Goal: Transaction & Acquisition: Book appointment/travel/reservation

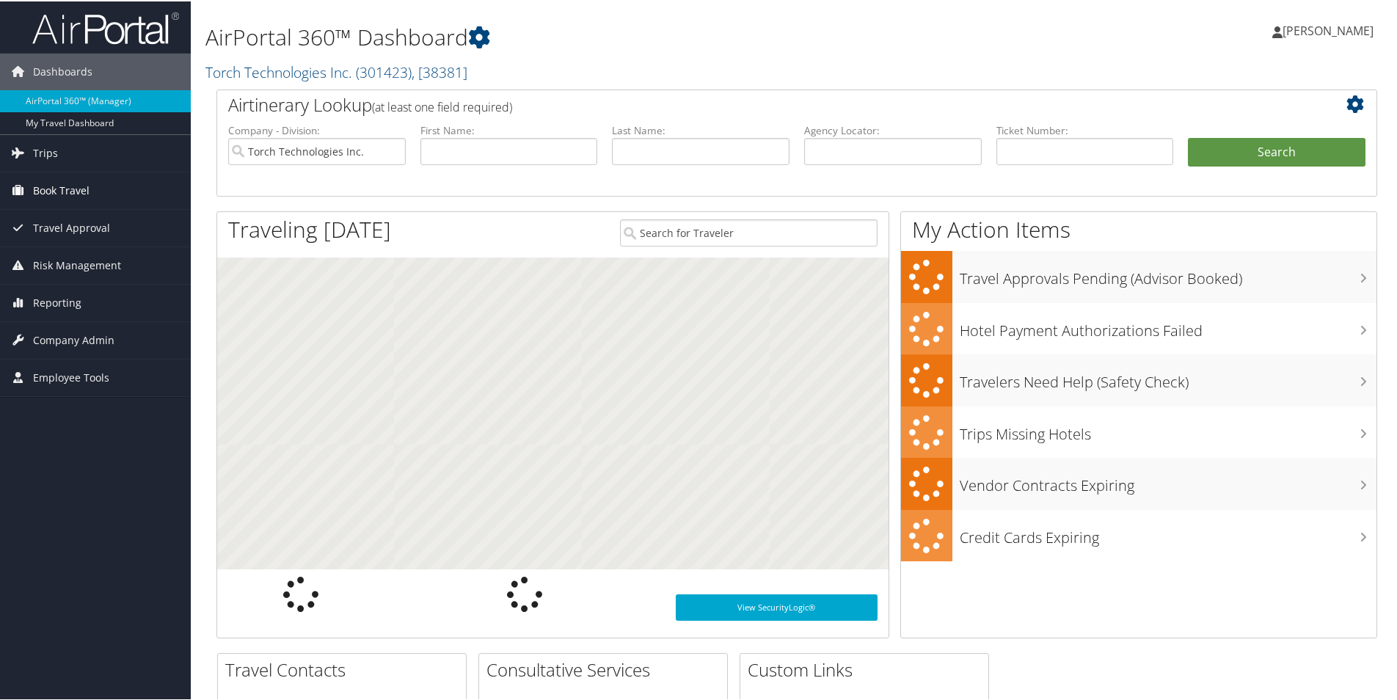
drag, startPoint x: 0, startPoint y: 0, endPoint x: 63, endPoint y: 189, distance: 199.5
click at [63, 189] on span "Book Travel" at bounding box center [61, 189] width 56 height 37
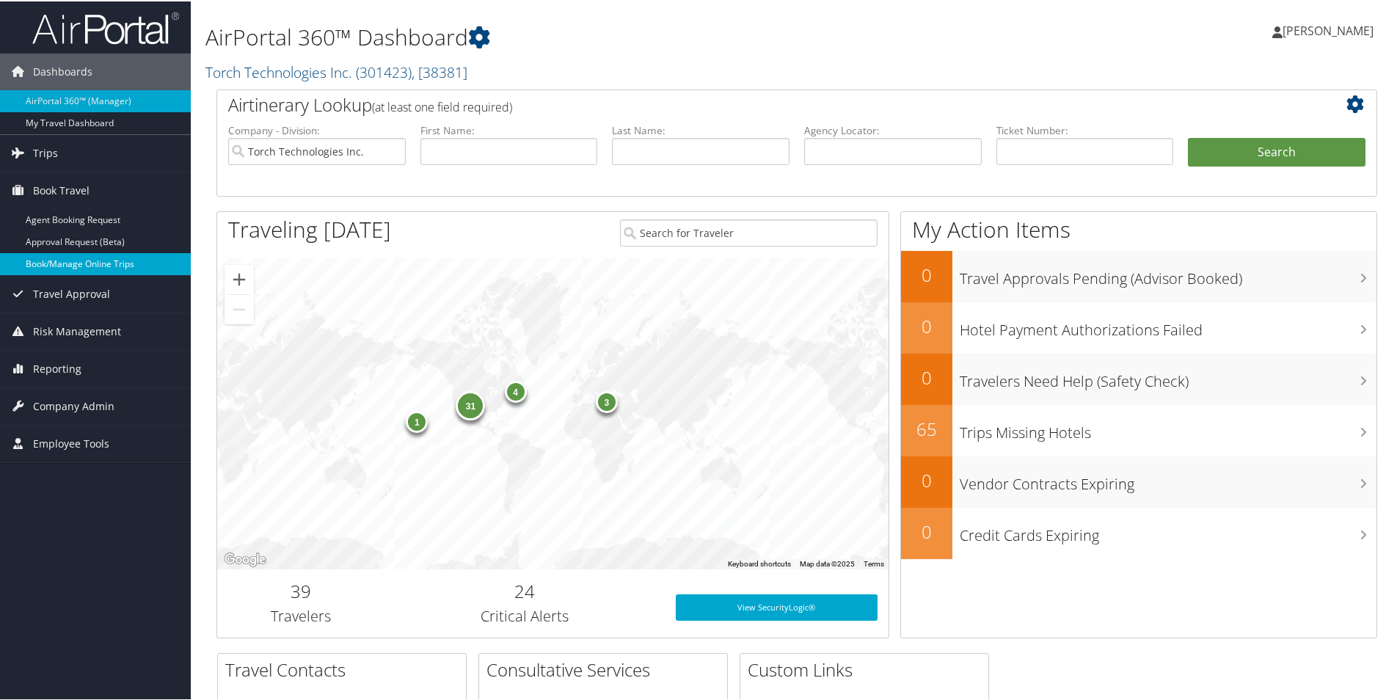
click at [72, 266] on link "Book/Manage Online Trips" at bounding box center [95, 263] width 191 height 22
